Goal: Communication & Community: Answer question/provide support

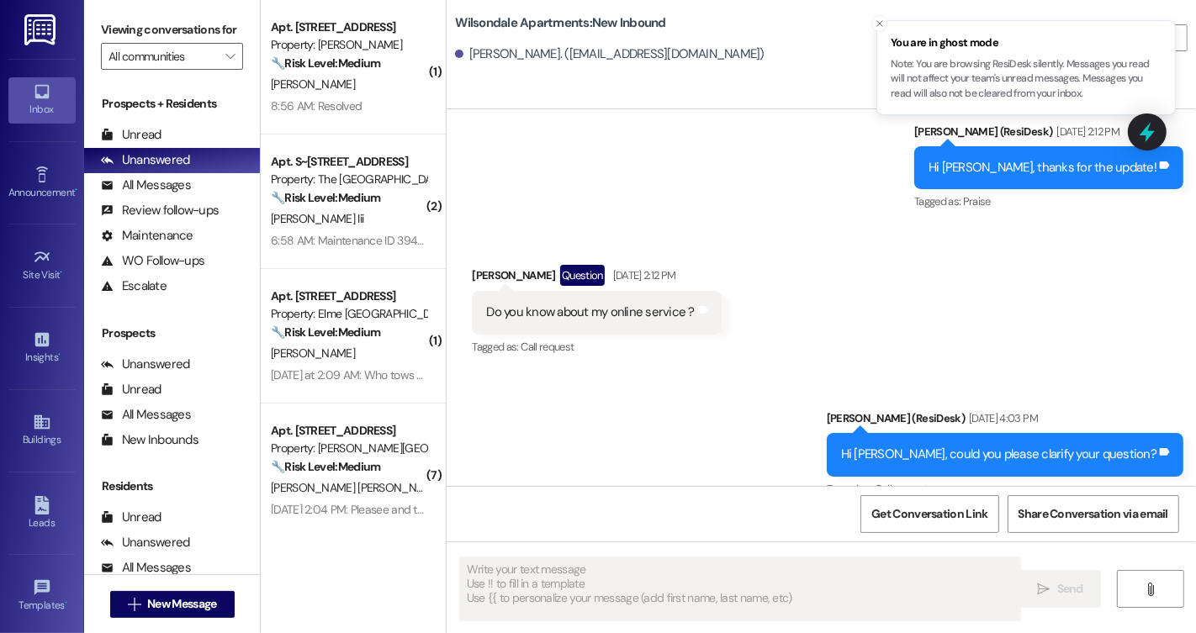
scroll to position [8165, 0]
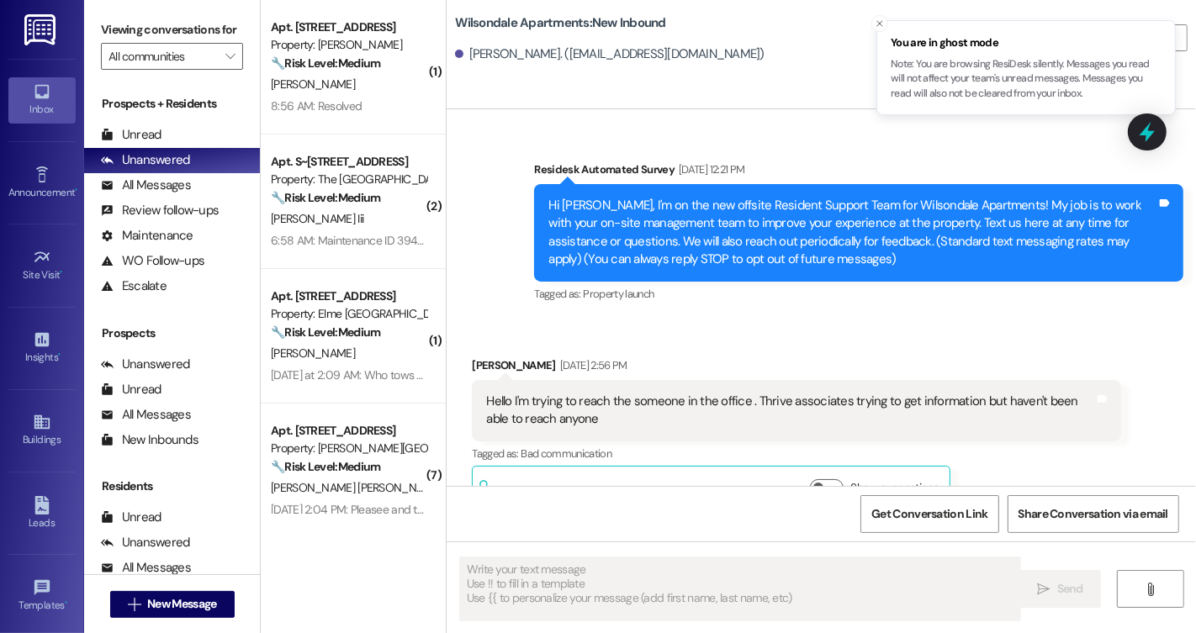
type textarea "Fetching suggested responses. Please feel free to read through the conversation…"
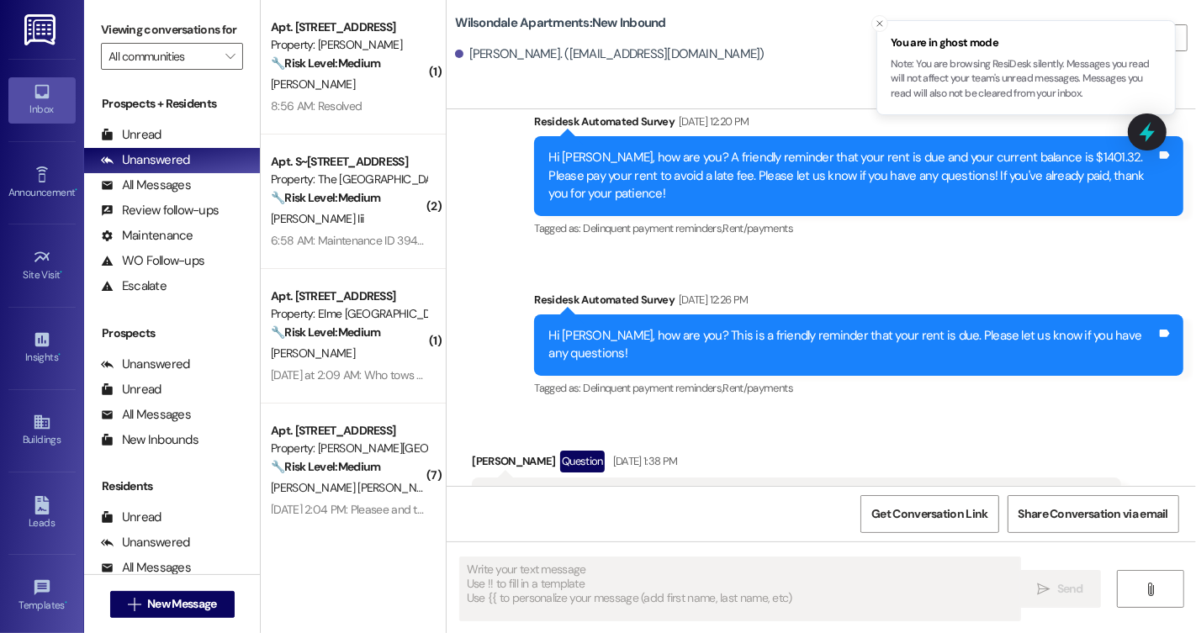
scroll to position [7597, 0]
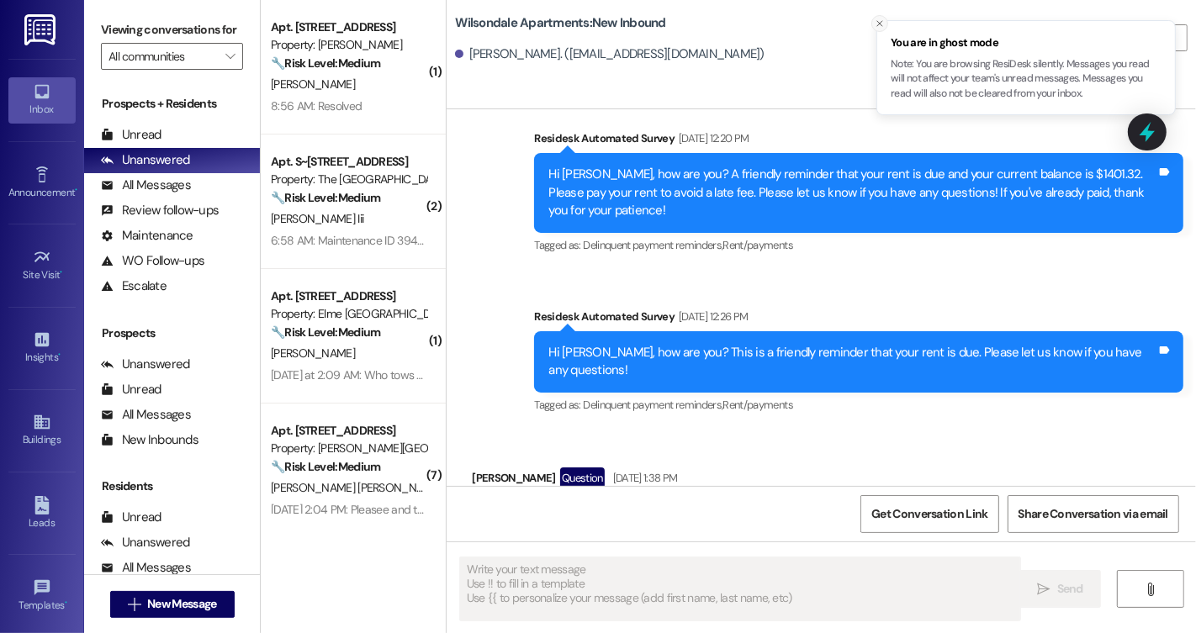
click at [873, 21] on button "Close toast" at bounding box center [880, 23] width 17 height 17
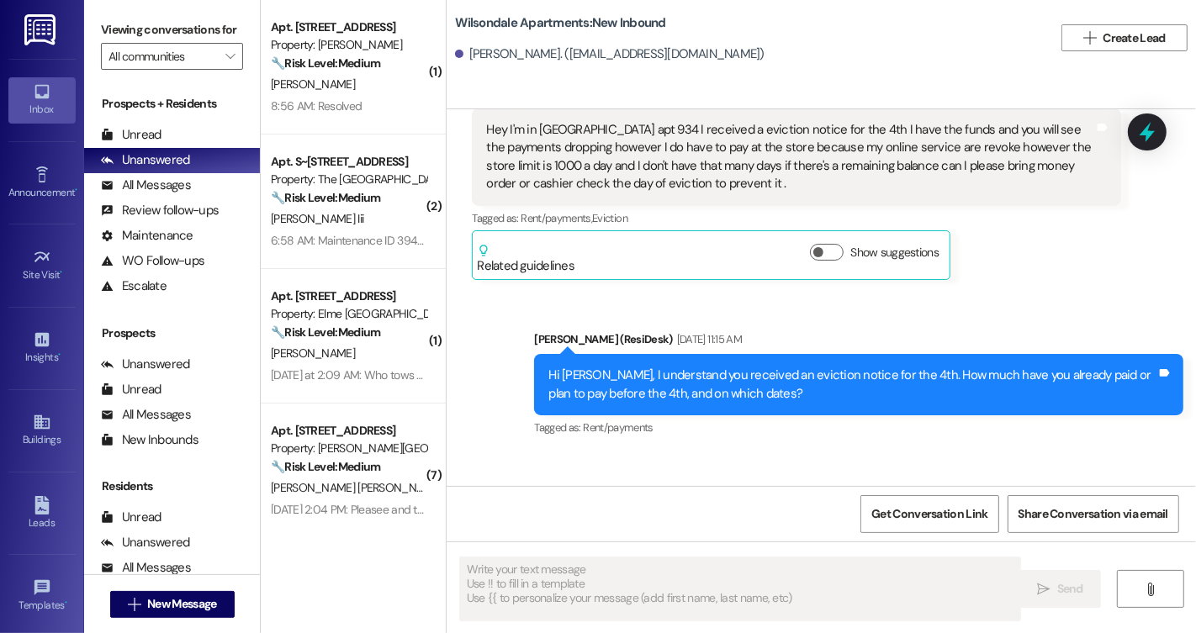
scroll to position [6864, 0]
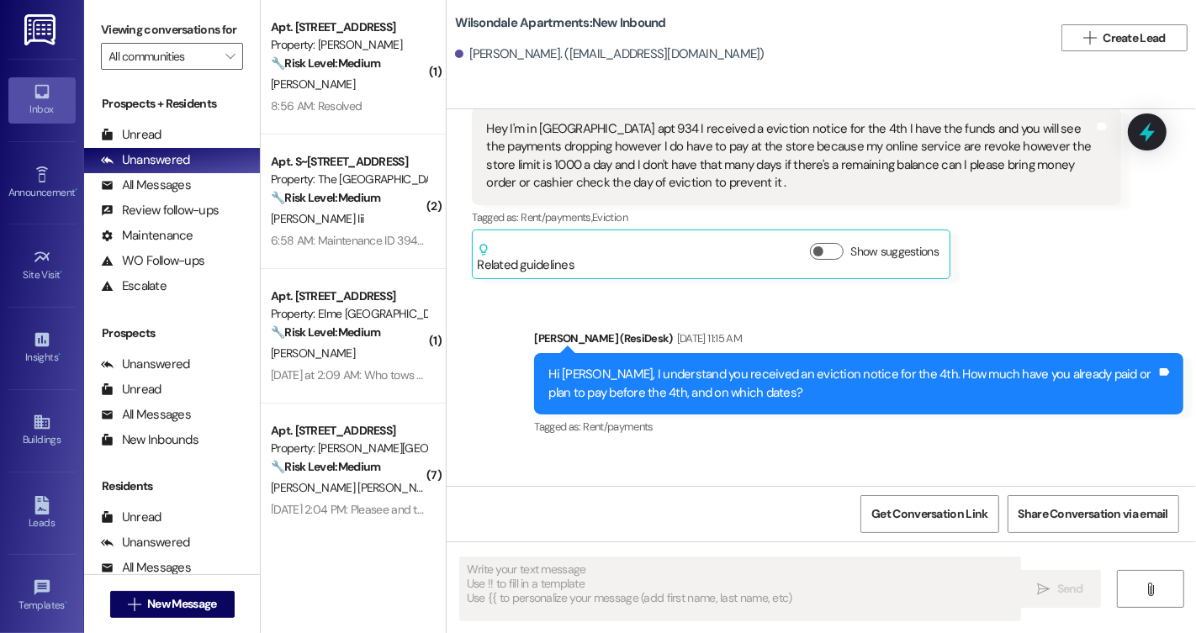
drag, startPoint x: 553, startPoint y: 402, endPoint x: 580, endPoint y: 405, distance: 27.9
click at [580, 530] on div "3404, but the store only allows me to do 1000 a day and Hrcap is going to pay t…" at bounding box center [790, 557] width 608 height 54
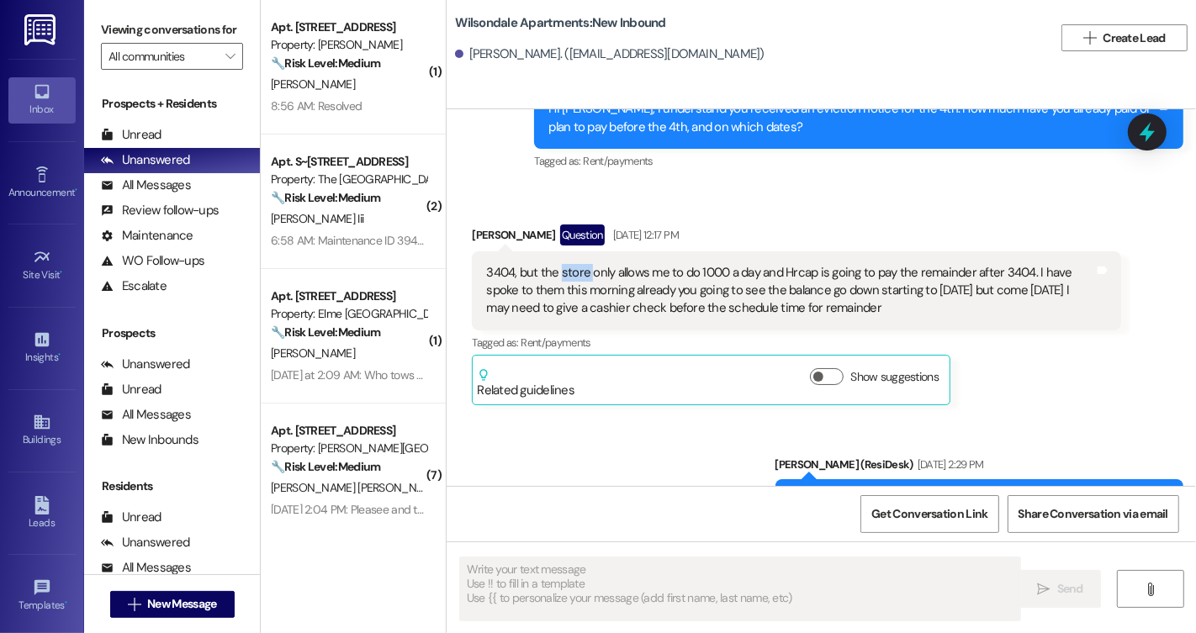
scroll to position [7074, 0]
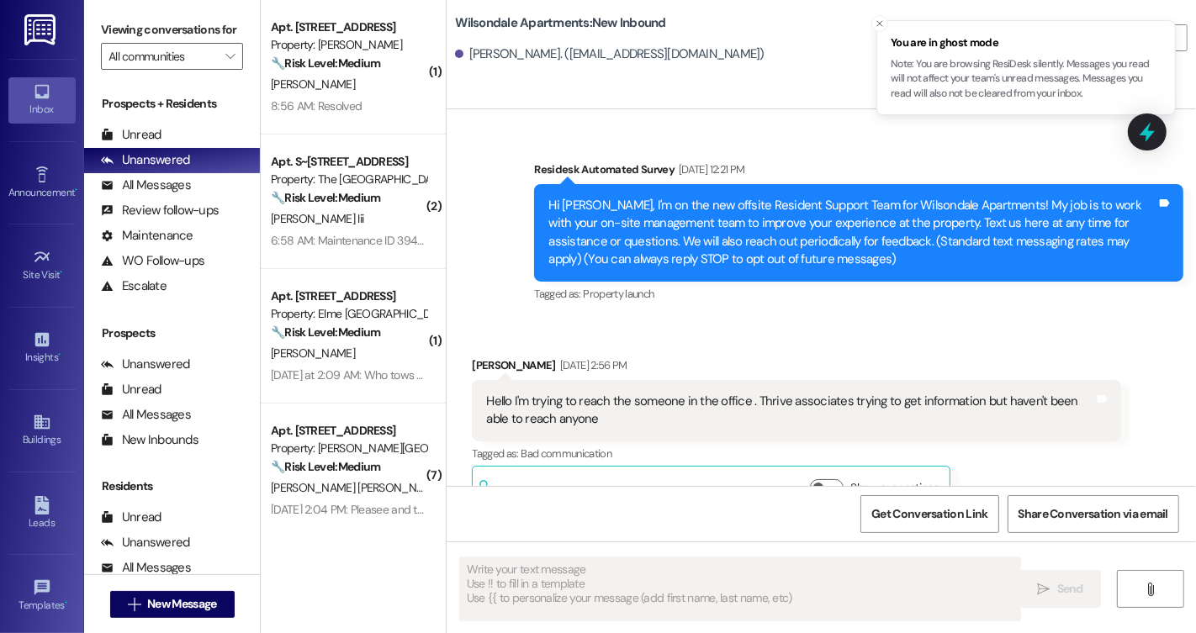
type textarea "Fetching suggested responses. Please feel free to read through the conversation…"
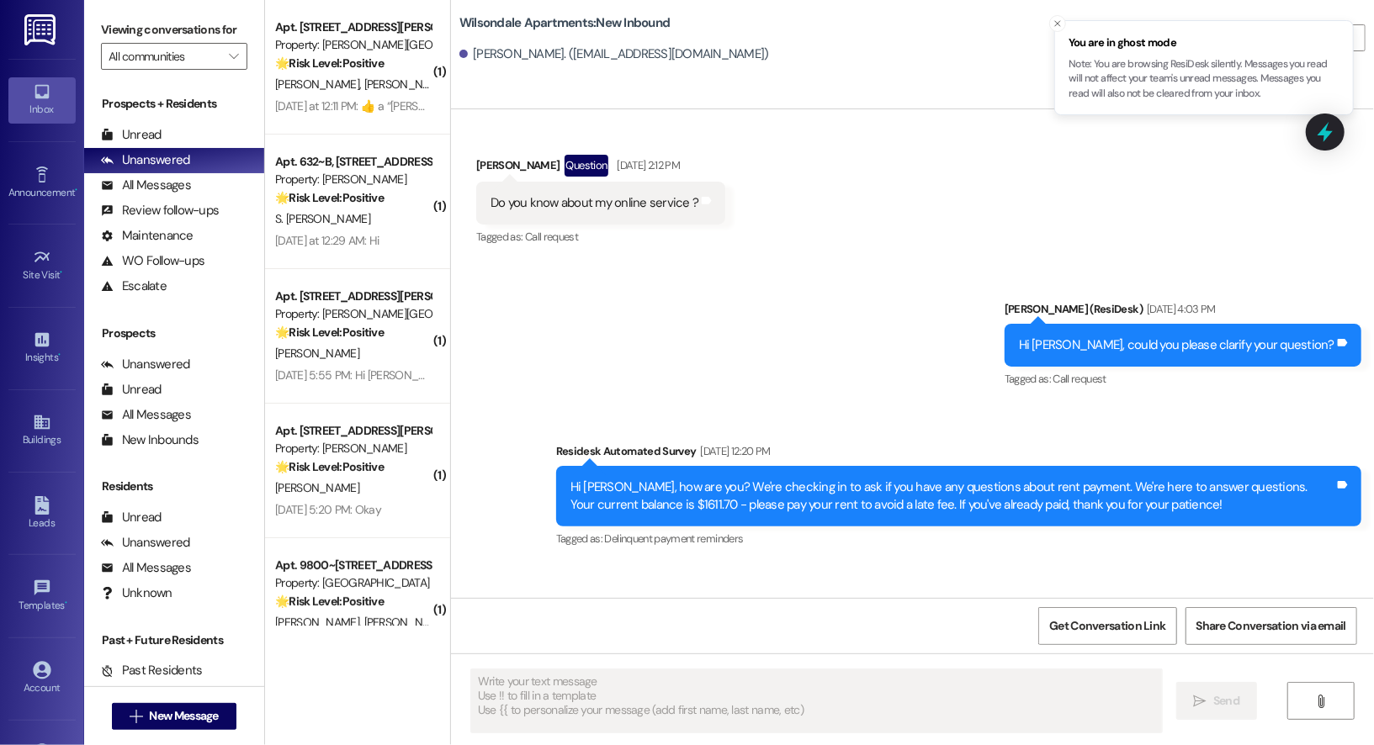
scroll to position [7905, 0]
